Goal: Find specific page/section: Find specific page/section

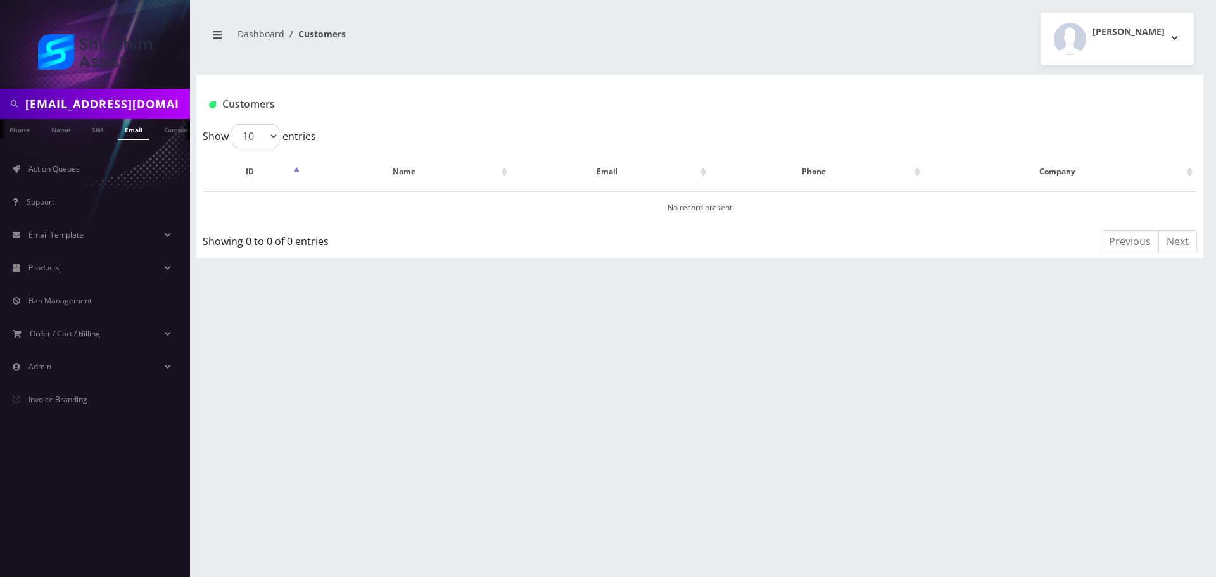
click at [147, 101] on input "sholomrapps@gmail.com" at bounding box center [106, 104] width 162 height 24
type input "9294315652"
click at [22, 133] on link "Phone" at bounding box center [19, 129] width 33 height 21
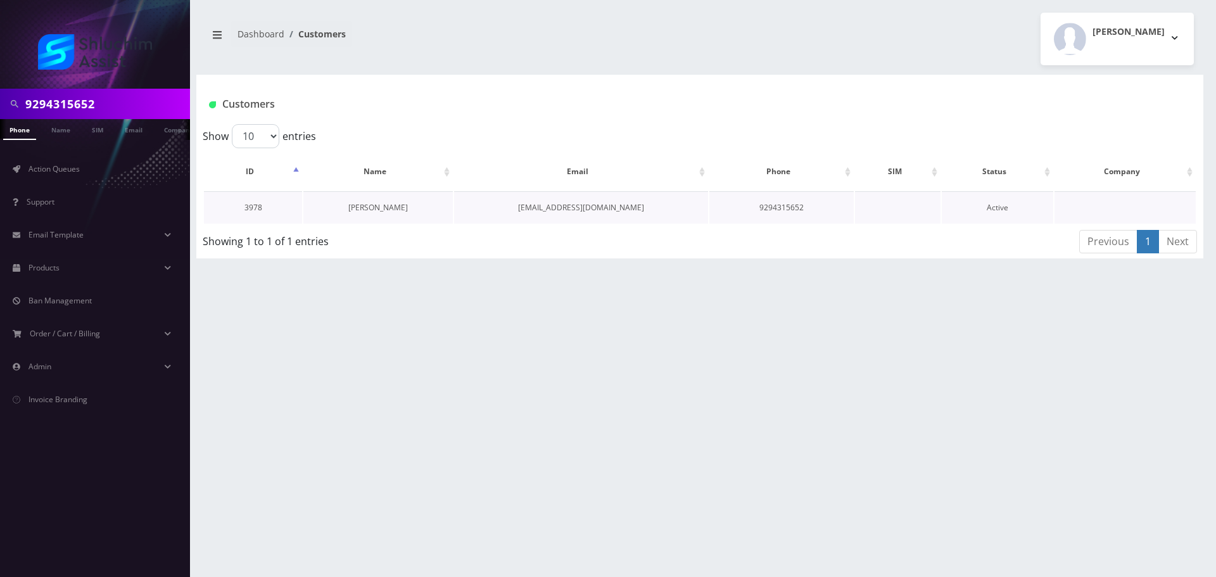
click at [372, 212] on link "[PERSON_NAME]" at bounding box center [378, 207] width 60 height 11
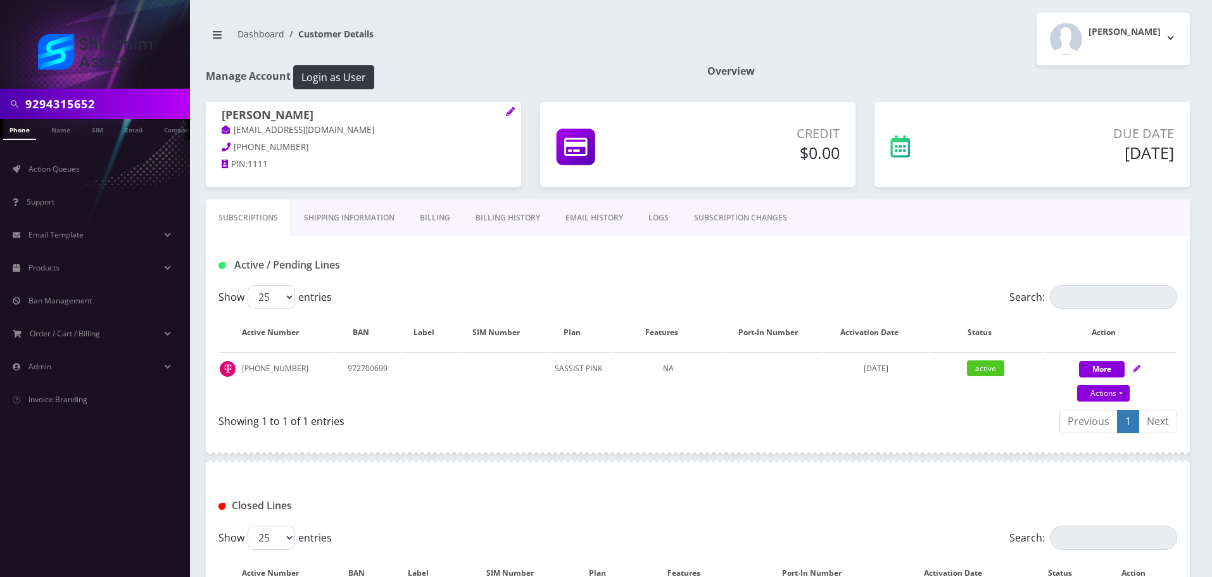
click at [133, 104] on input "9294315652" at bounding box center [106, 104] width 162 height 24
paste input "shg77078@gmail.com"
type input "shg77078@gmail.com"
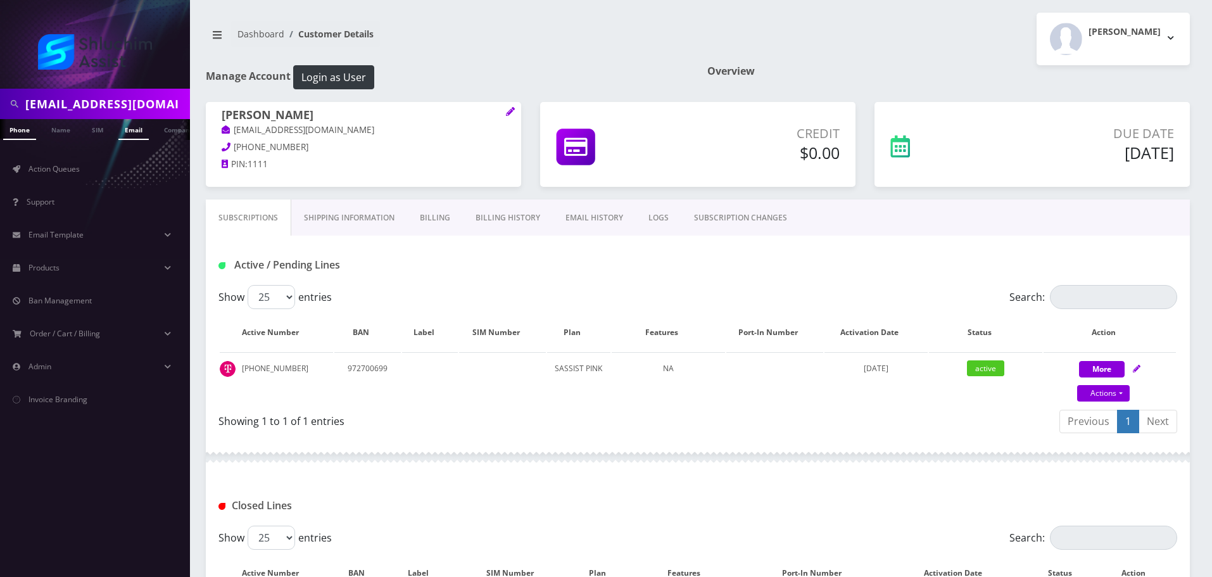
click at [136, 128] on link "Email" at bounding box center [133, 129] width 30 height 21
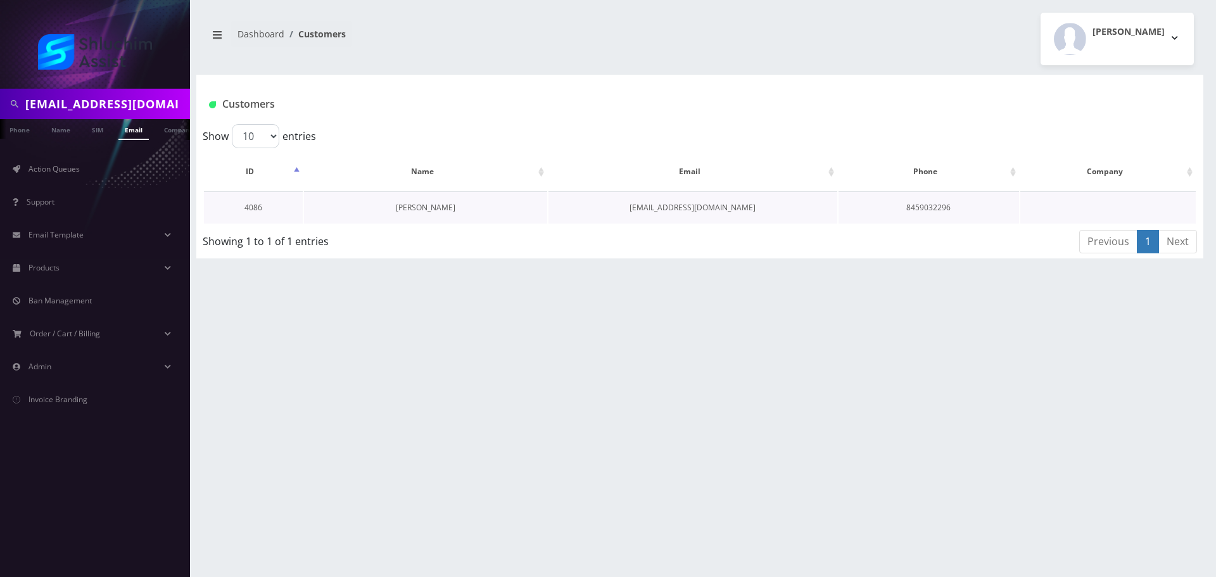
click at [437, 207] on link "Shmulik Gruzman" at bounding box center [426, 207] width 60 height 11
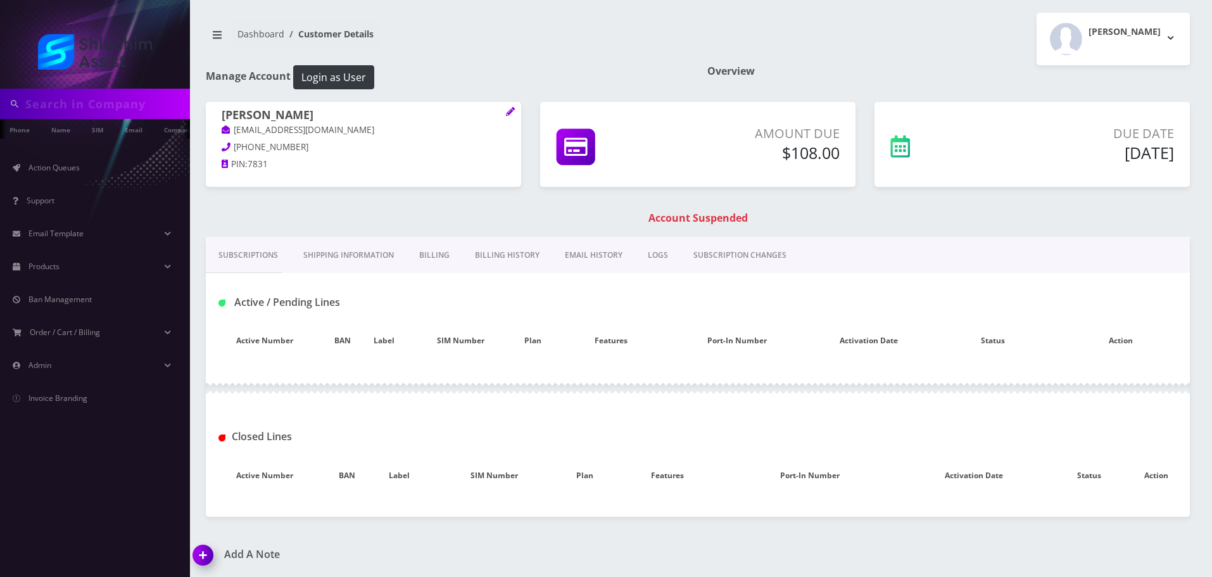
type input "[EMAIL_ADDRESS][DOMAIN_NAME]"
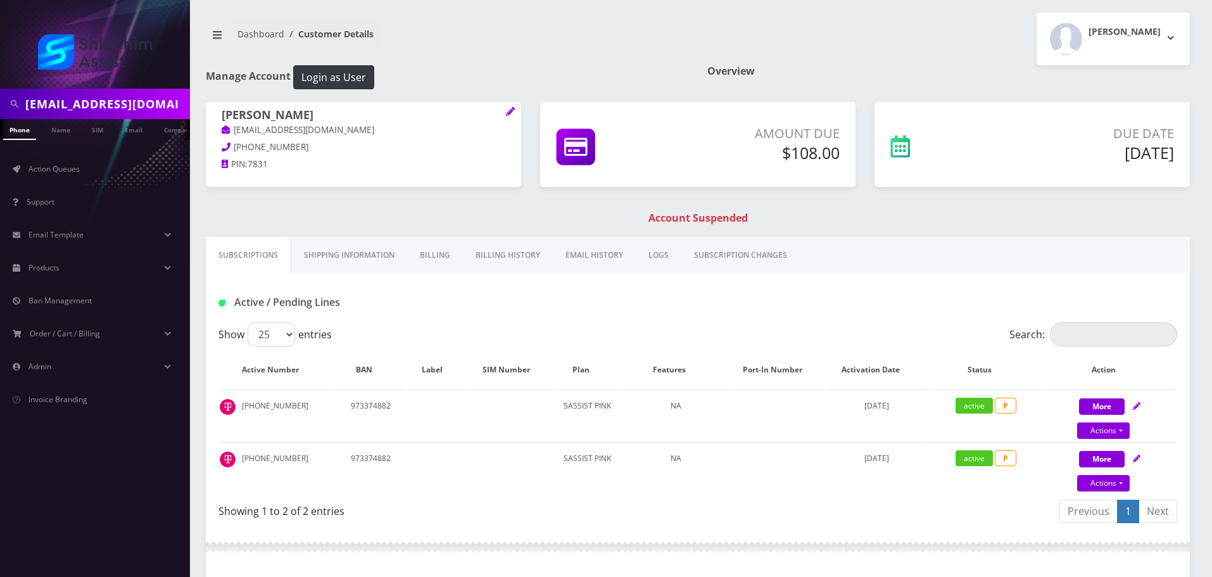
click at [520, 263] on link "Billing History" at bounding box center [508, 255] width 90 height 37
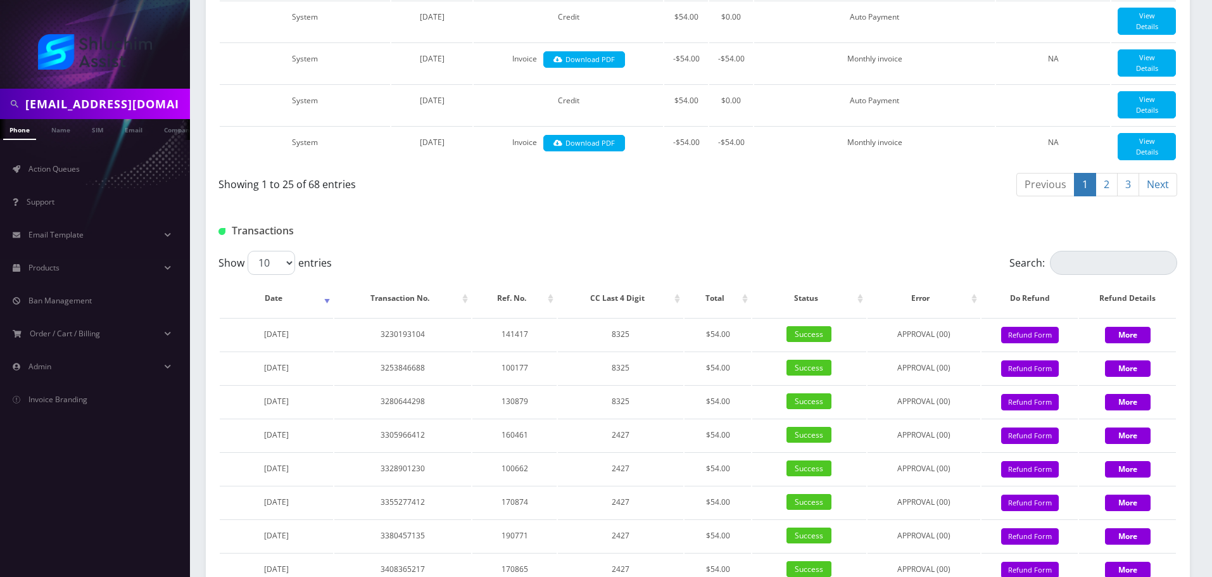
scroll to position [1516, 0]
